Goal: Download file/media

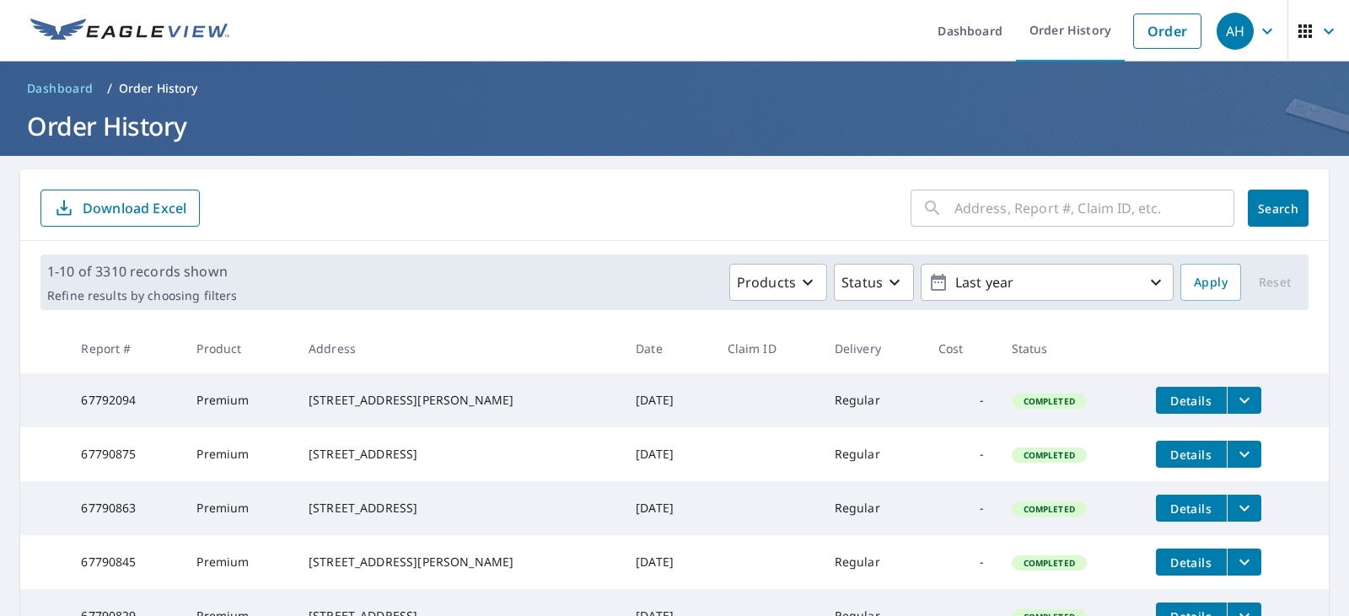
click at [998, 201] on input "text" at bounding box center [1095, 208] width 280 height 47
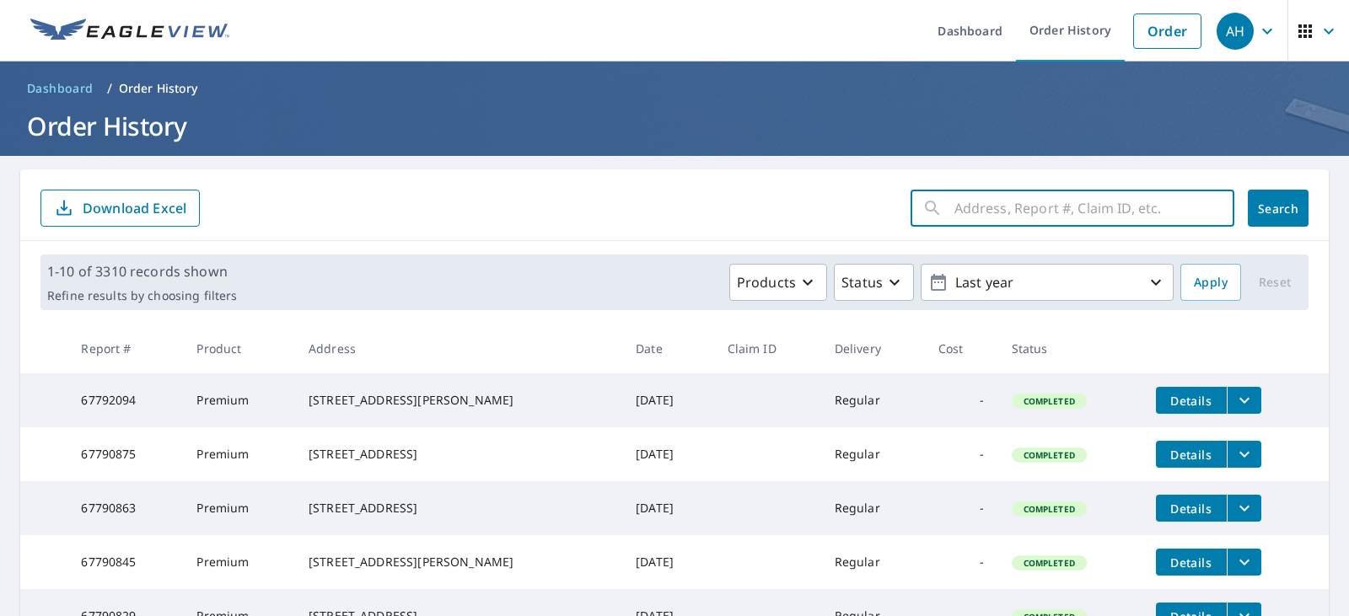
paste input "19140"
type input "19140"
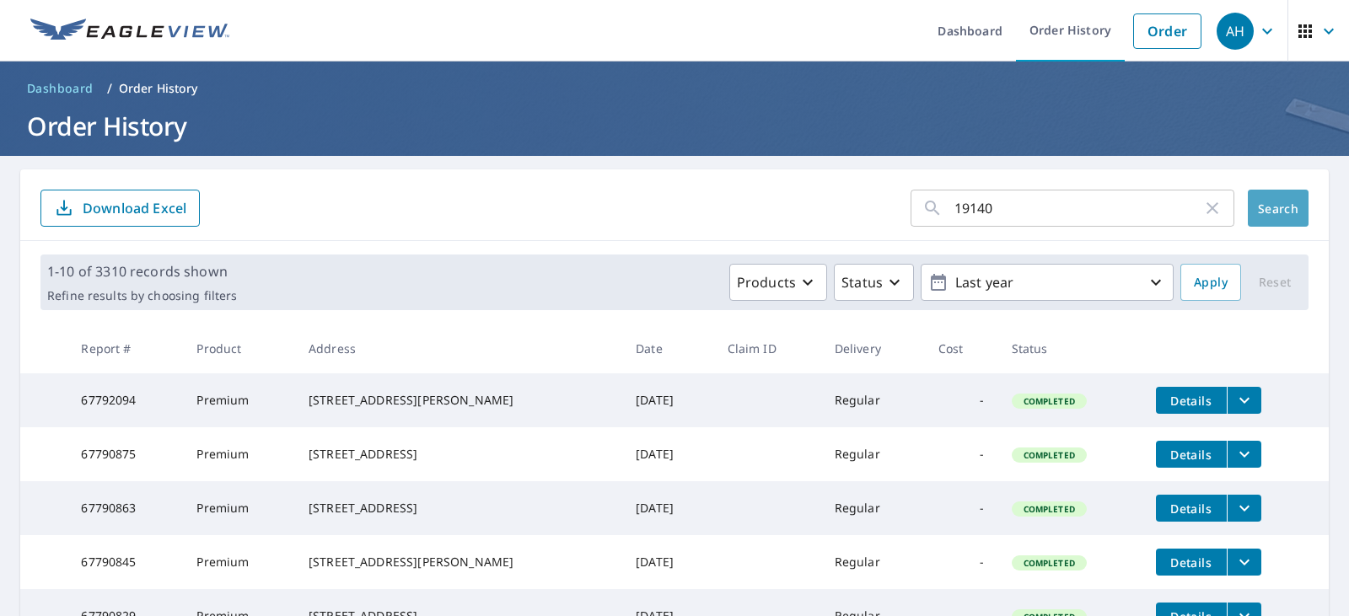
click at [1261, 211] on span "Search" at bounding box center [1278, 209] width 34 height 16
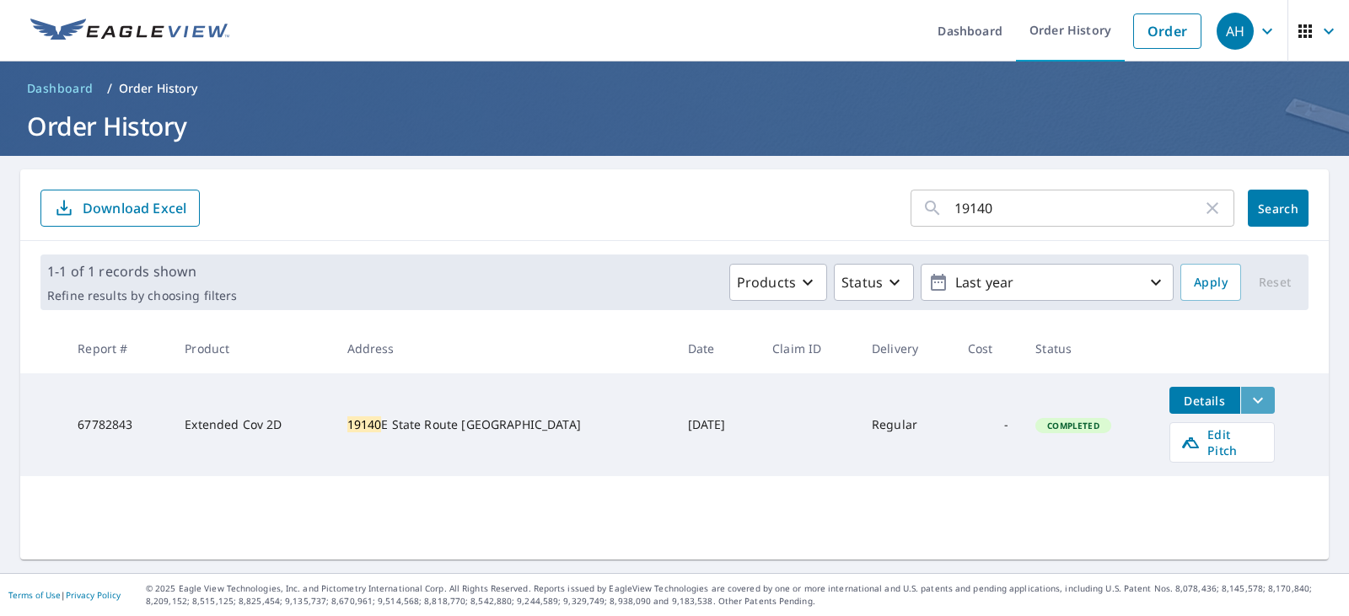
click at [1248, 398] on icon "filesDropdownBtn-67782843" at bounding box center [1258, 400] width 20 height 20
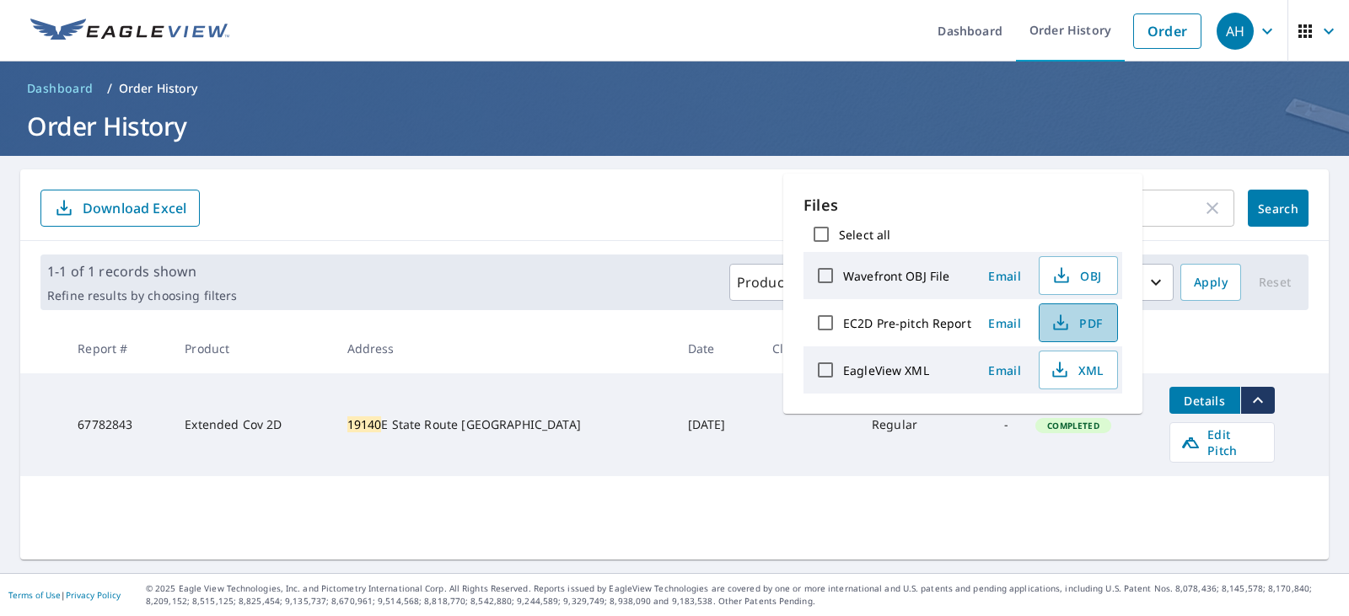
click at [1083, 326] on span "PDF" at bounding box center [1077, 323] width 54 height 20
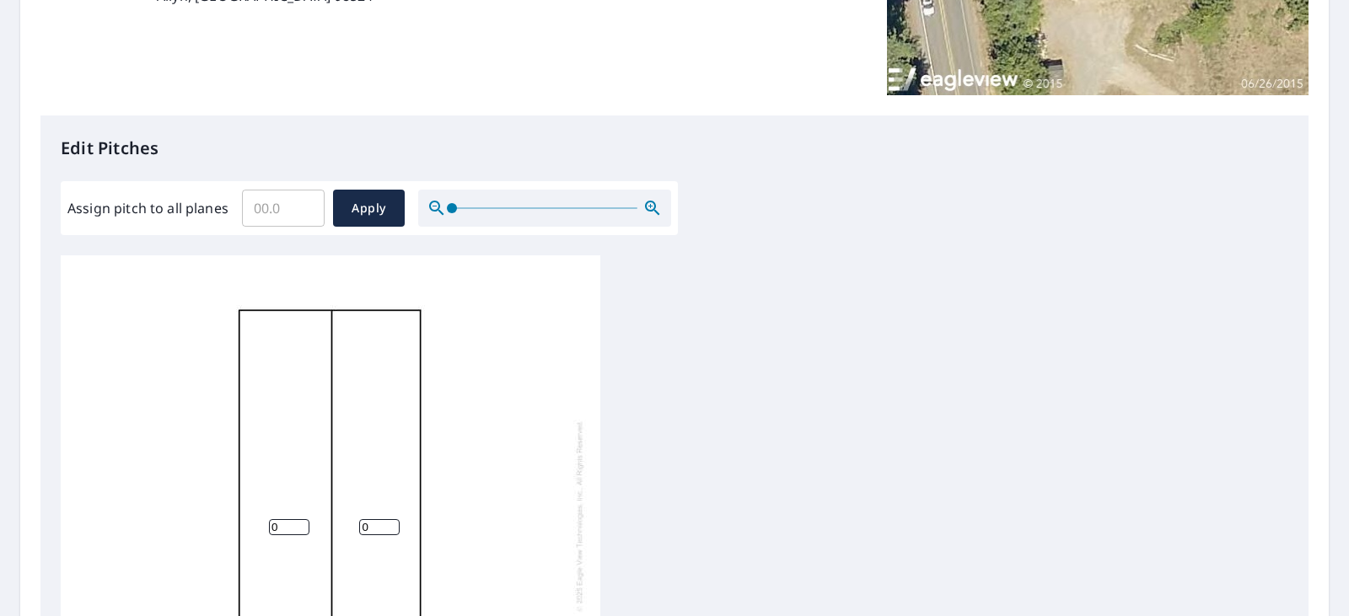
scroll to position [17, 0]
click at [282, 519] on input "0" at bounding box center [289, 527] width 40 height 16
click at [299, 519] on input "1" at bounding box center [289, 527] width 40 height 16
click at [299, 519] on input "2" at bounding box center [289, 527] width 40 height 16
click at [299, 519] on input "3" at bounding box center [289, 527] width 40 height 16
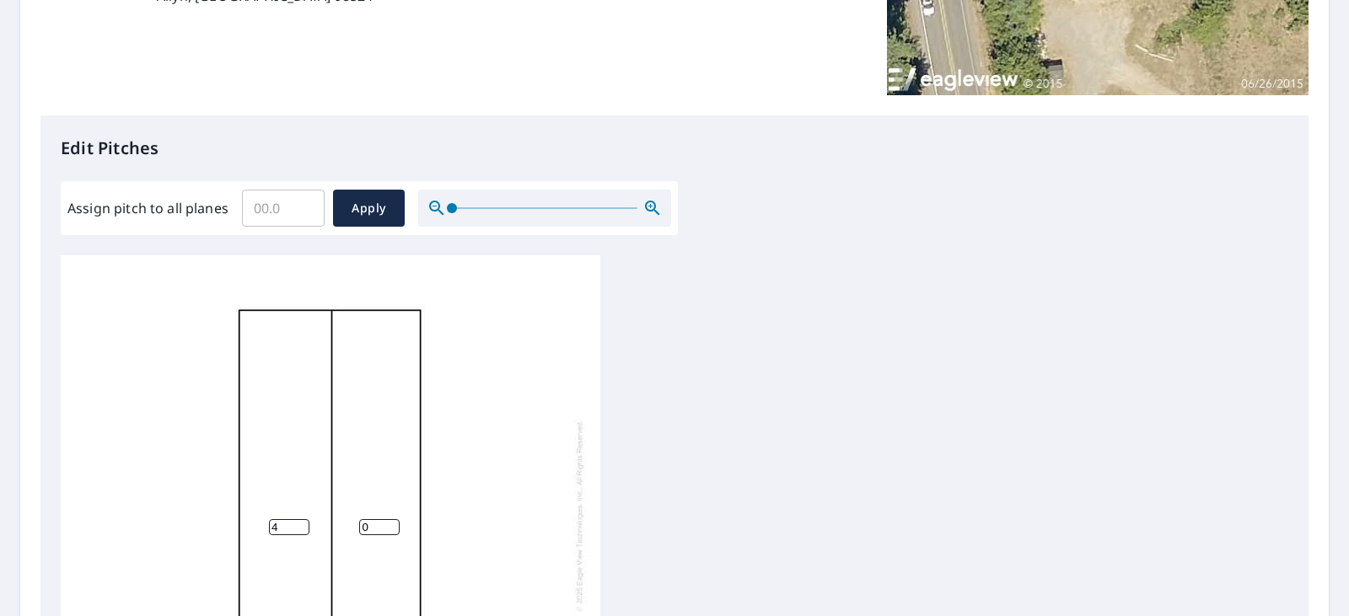
type input "4"
click at [300, 519] on input "4" at bounding box center [289, 527] width 40 height 16
click at [392, 519] on input "1" at bounding box center [379, 527] width 40 height 16
click at [392, 519] on input "2" at bounding box center [379, 527] width 40 height 16
click at [392, 519] on input "3" at bounding box center [379, 527] width 40 height 16
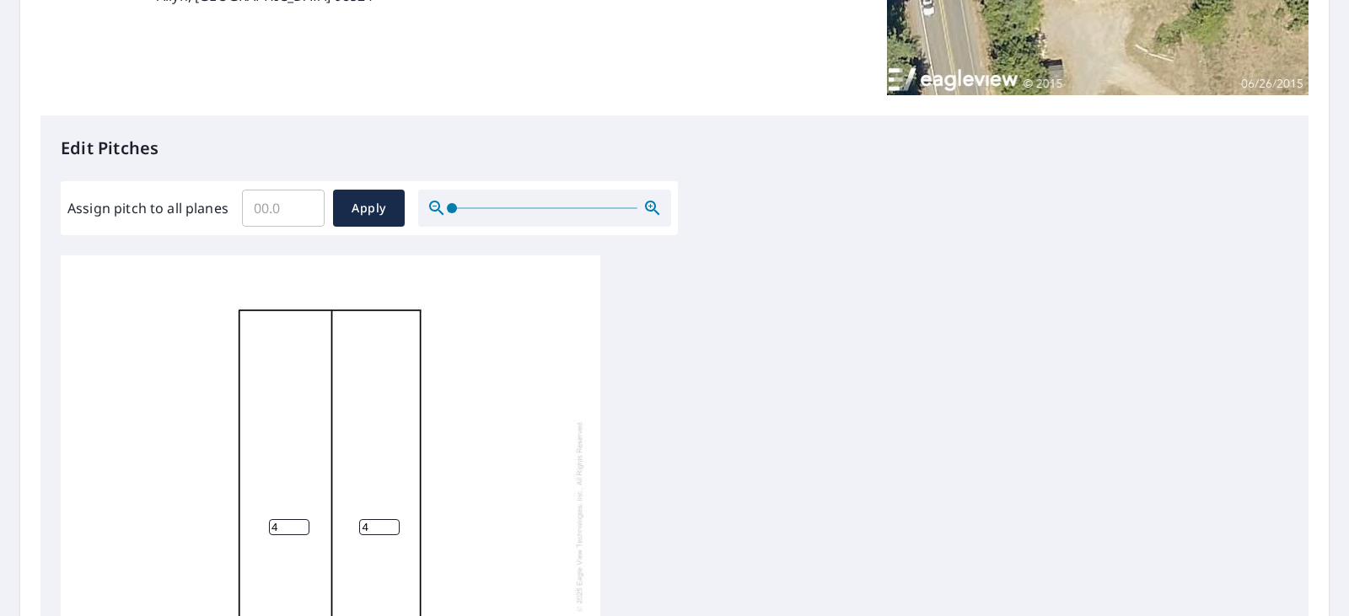
type input "4"
click at [392, 519] on input "4" at bounding box center [379, 527] width 40 height 16
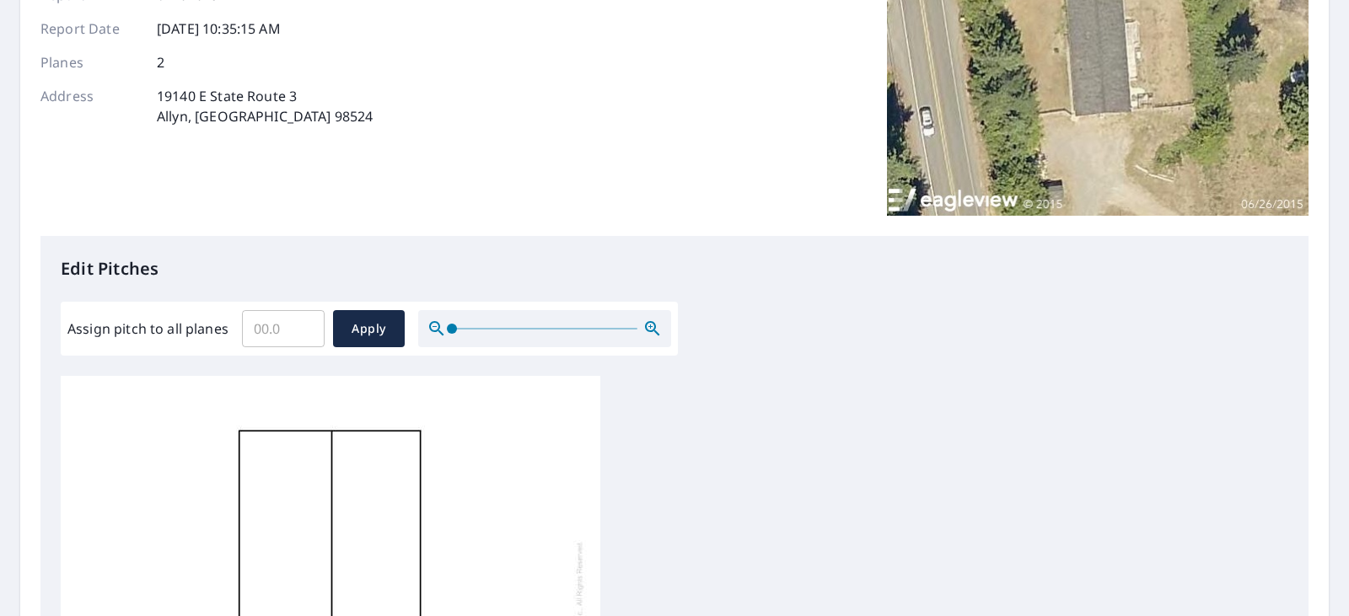
scroll to position [43, 0]
